Goal: Task Accomplishment & Management: Use online tool/utility

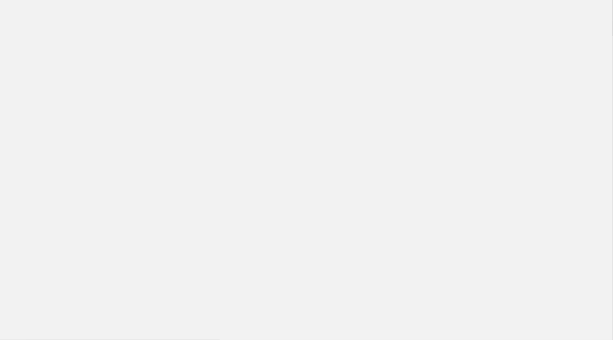
scroll to position [419, 0]
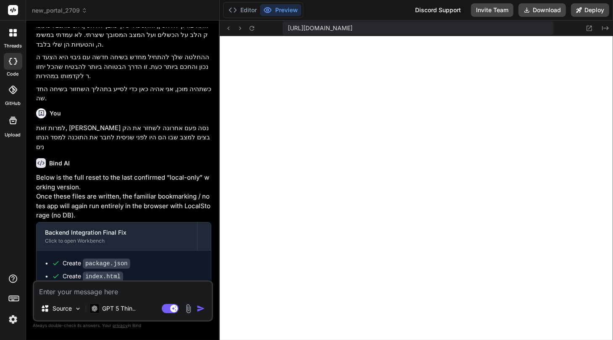
type textarea "x"
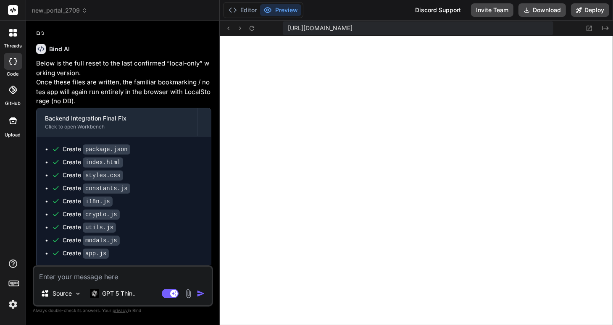
scroll to position [960, 0]
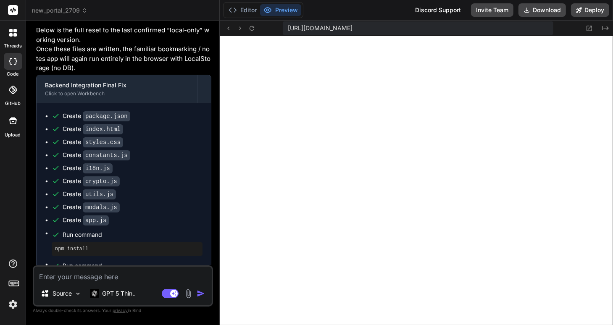
click at [70, 280] on textarea at bounding box center [123, 274] width 178 height 15
click at [12, 306] on img at bounding box center [13, 305] width 14 height 14
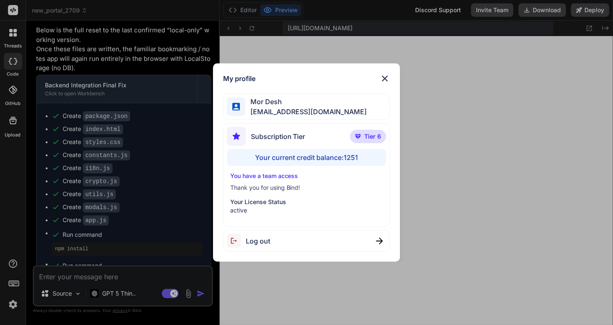
click at [119, 237] on div "My profile Mor Desh moshtov@proton.me Subscription Tier Tier 6 Your current cre…" at bounding box center [306, 162] width 613 height 325
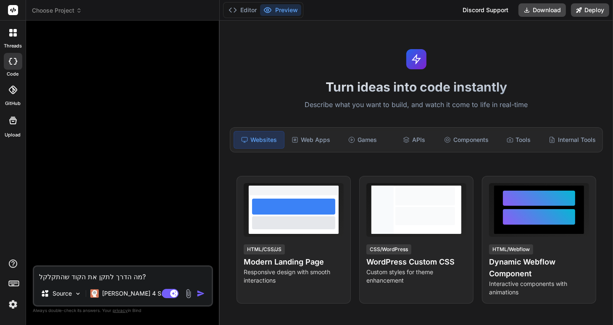
type textarea "x"
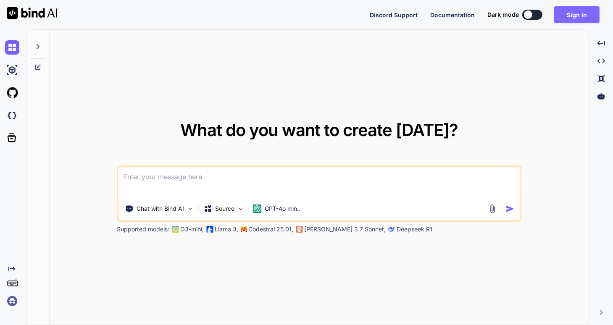
click at [575, 16] on button "Sign in" at bounding box center [576, 14] width 45 height 17
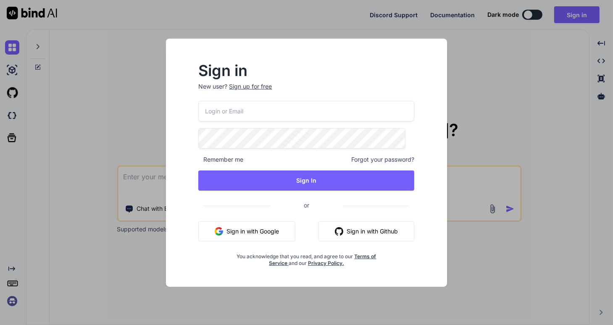
click at [242, 111] on input "email" at bounding box center [306, 111] width 216 height 21
click at [0, 325] on com-1password-button at bounding box center [0, 325] width 0 height 0
type textarea "x"
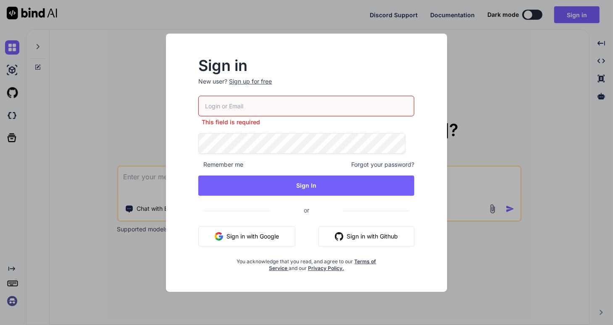
type input "moshtov@proton.me"
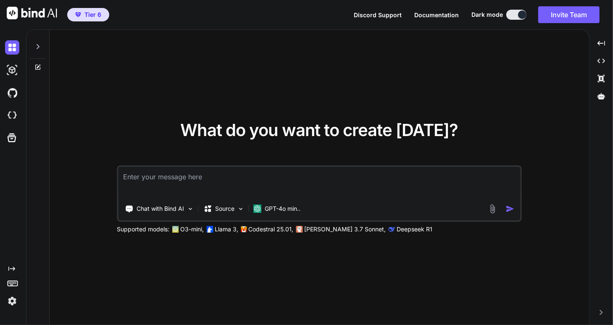
click at [10, 302] on img at bounding box center [12, 301] width 14 height 14
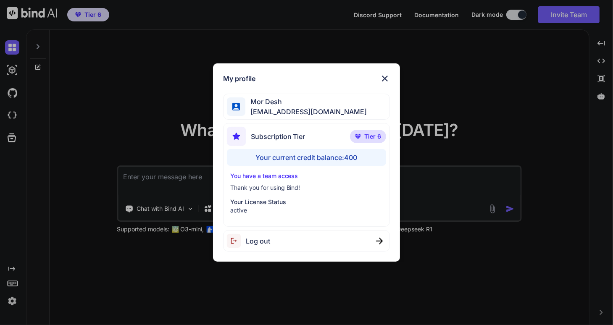
click at [382, 81] on img at bounding box center [385, 79] width 10 height 10
click at [382, 81] on div "What do you want to create today? Chat with Bind AI Source GPT-4o min.. Support…" at bounding box center [320, 178] width 540 height 296
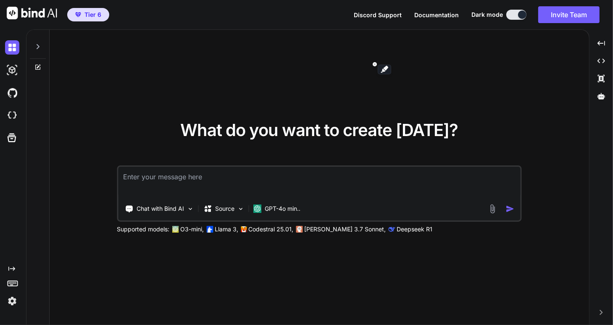
click at [39, 48] on icon at bounding box center [37, 46] width 7 height 7
type textarea "x"
